Goal: Task Accomplishment & Management: Complete application form

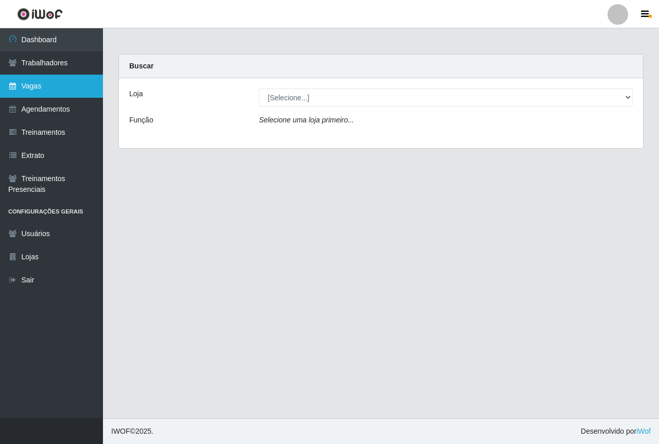
click at [55, 93] on link "Vagas" at bounding box center [51, 86] width 103 height 23
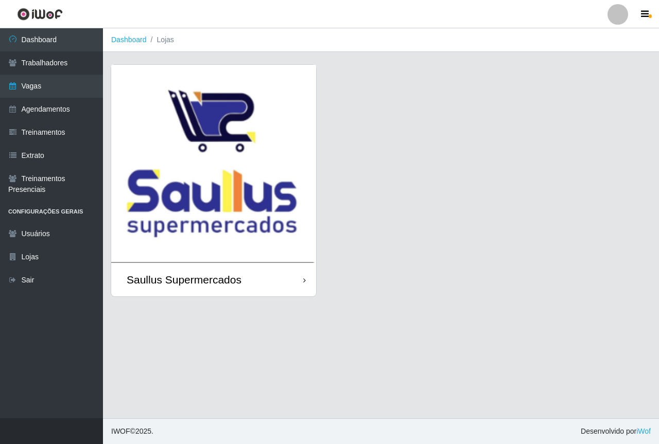
click at [159, 136] on img at bounding box center [213, 164] width 205 height 198
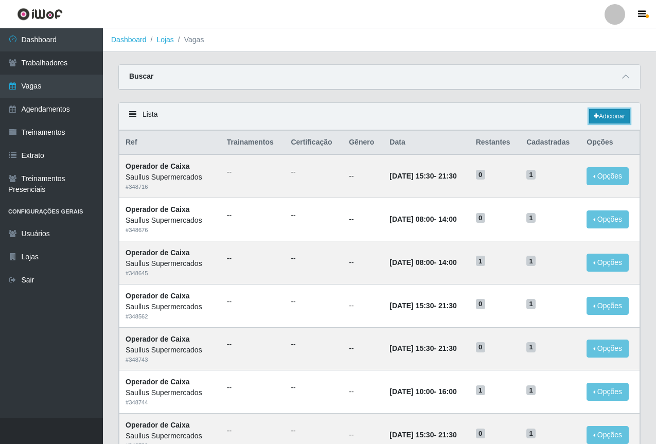
click at [599, 115] on link "Adicionar" at bounding box center [609, 116] width 41 height 14
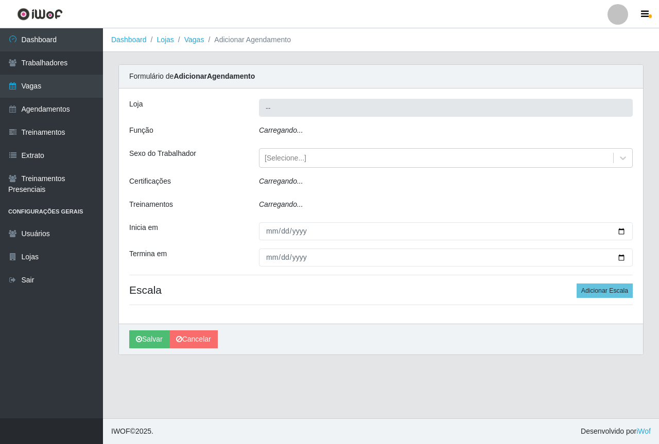
type input "Saullus Supermercados"
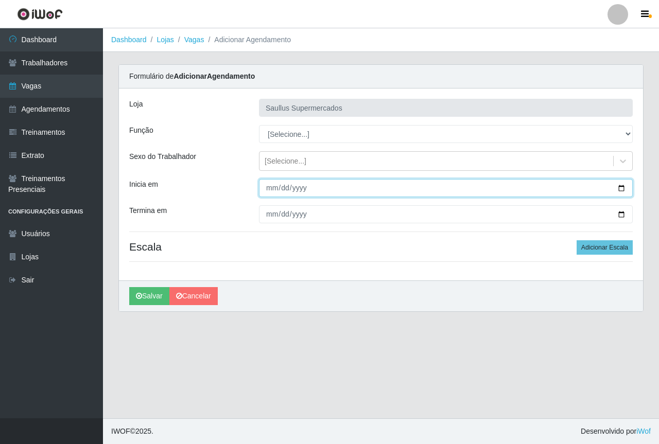
click at [269, 187] on input "Inicia em" at bounding box center [446, 188] width 374 height 18
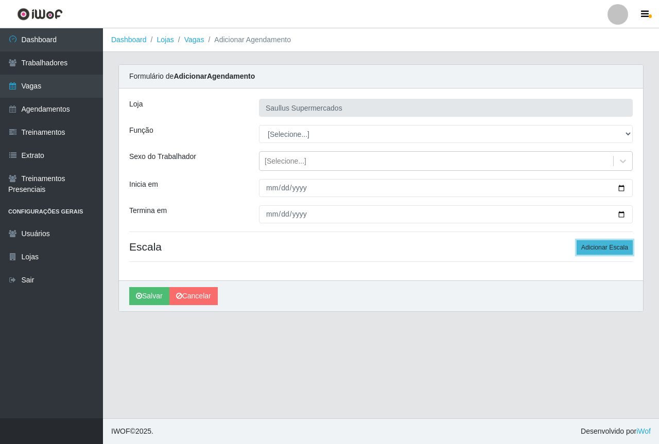
click at [587, 246] on button "Adicionar Escala" at bounding box center [605, 247] width 56 height 14
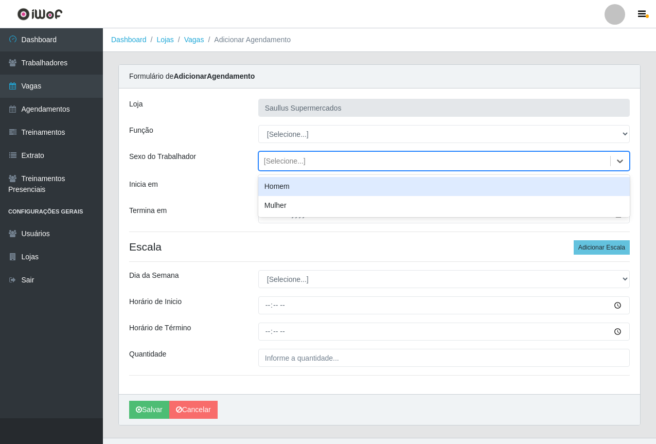
click at [268, 163] on div "[Selecione...]" at bounding box center [285, 161] width 42 height 11
drag, startPoint x: 209, startPoint y: 190, endPoint x: 259, endPoint y: 142, distance: 69.9
click at [211, 189] on div "Inicia em" at bounding box center [185, 188] width 129 height 18
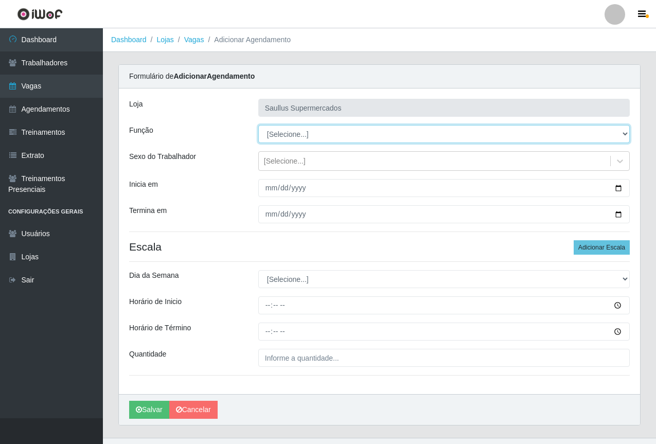
click at [269, 135] on select "[Selecione...] ASG ASG + ASG ++ Balconista de Açougue Balconista de Açougue + B…" at bounding box center [444, 134] width 372 height 18
click at [258, 125] on select "[Selecione...] ASG ASG + ASG ++ Balconista de Açougue Balconista de Açougue + B…" at bounding box center [444, 134] width 372 height 18
click at [318, 138] on select "[Selecione...] ASG ASG + ASG ++ Balconista de Açougue Balconista de Açougue + B…" at bounding box center [444, 134] width 372 height 18
select select "72"
click at [258, 125] on select "[Selecione...] ASG ASG + ASG ++ Balconista de Açougue Balconista de Açougue + B…" at bounding box center [444, 134] width 372 height 18
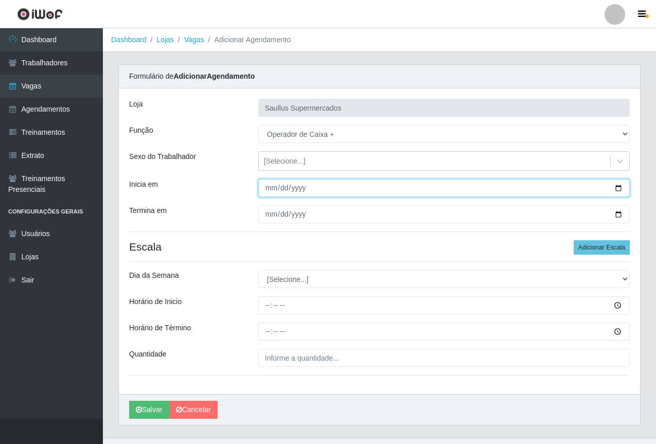
click at [270, 188] on input "Inicia em" at bounding box center [444, 188] width 372 height 18
type input "[DATE]"
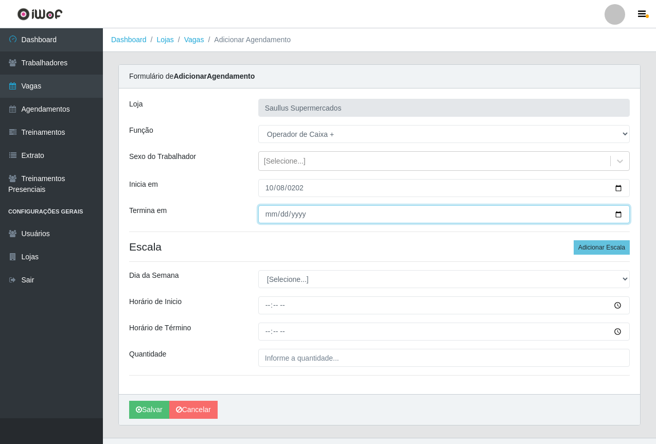
click at [273, 221] on input "Termina em" at bounding box center [444, 214] width 372 height 18
type input "[DATE]"
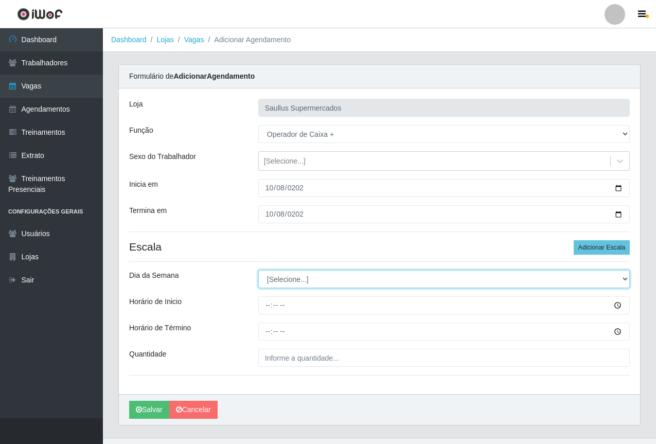
click at [314, 286] on select "[Selecione...] Segunda Terça Quarta Quinta Sexta Sábado Domingo" at bounding box center [444, 279] width 372 height 18
click at [262, 282] on select "[Selecione...] Segunda Terça Quarta Quinta Sexta Sábado Domingo" at bounding box center [444, 279] width 372 height 18
click at [263, 282] on select "[Selecione...] Segunda Terça Quarta Quinta Sexta Sábado Domingo" at bounding box center [444, 279] width 372 height 18
select select "3"
click at [258, 270] on select "[Selecione...] Segunda Terça Quarta Quinta Sexta Sábado Domingo" at bounding box center [444, 279] width 372 height 18
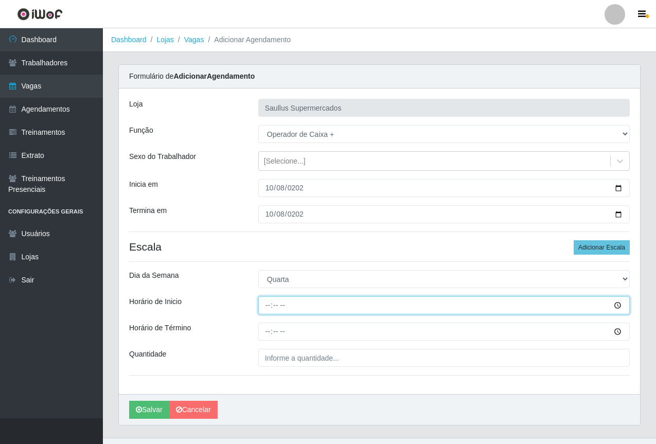
click at [265, 306] on input "Horário de Inicio" at bounding box center [444, 306] width 372 height 18
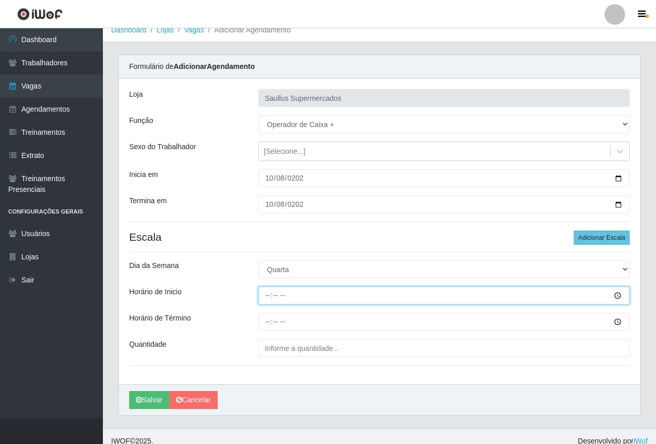
scroll to position [20, 0]
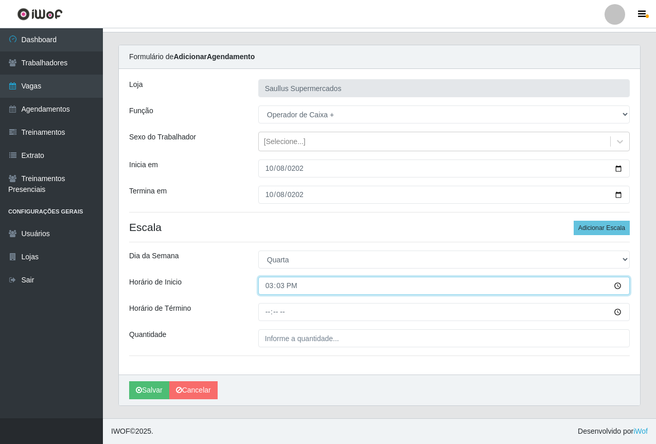
type input "15:30"
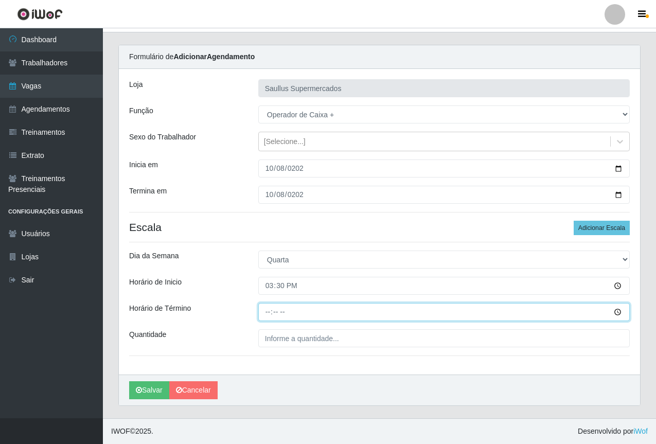
click at [265, 312] on input "Horário de Término" at bounding box center [444, 312] width 372 height 18
type input "23:30"
click at [266, 312] on input "Horário de Término" at bounding box center [444, 312] width 372 height 18
type input "21:30"
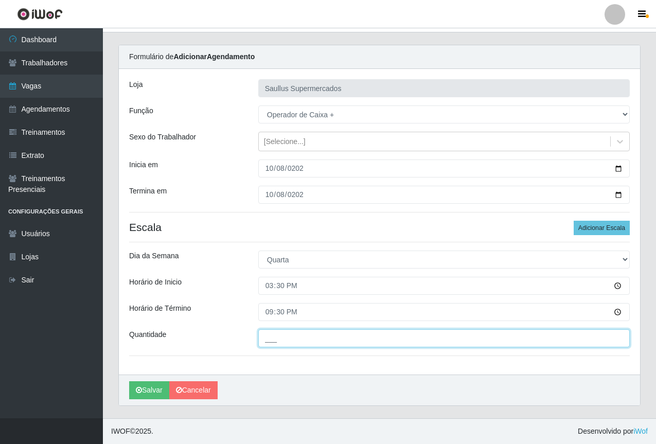
click at [283, 343] on input "___" at bounding box center [444, 338] width 372 height 18
type input "1__"
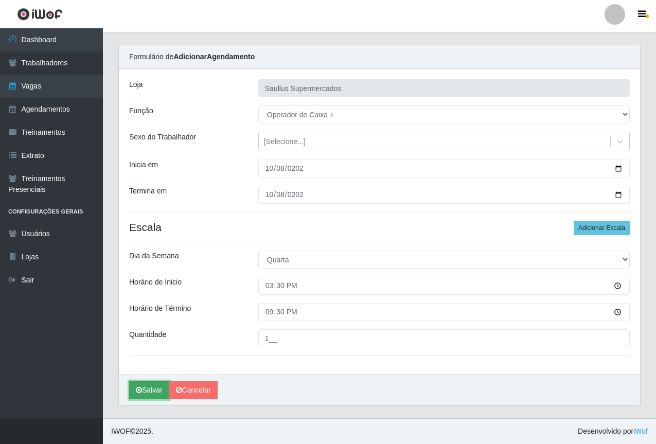
click at [147, 391] on button "Salvar" at bounding box center [149, 390] width 40 height 18
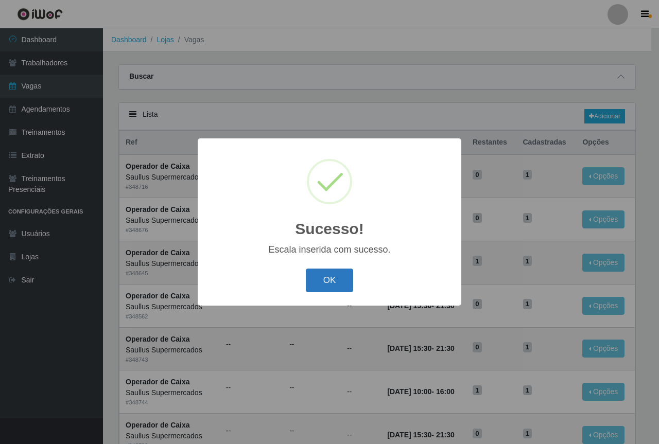
click at [340, 284] on button "OK" at bounding box center [330, 281] width 48 height 24
